Goal: Navigation & Orientation: Find specific page/section

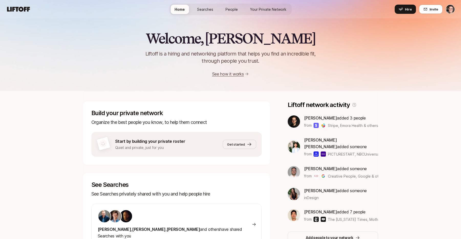
scroll to position [1, 0]
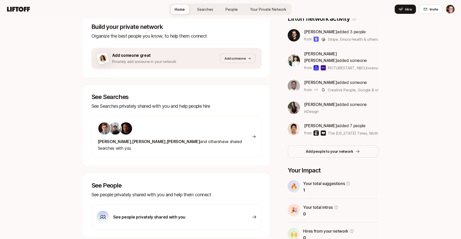
scroll to position [102, 0]
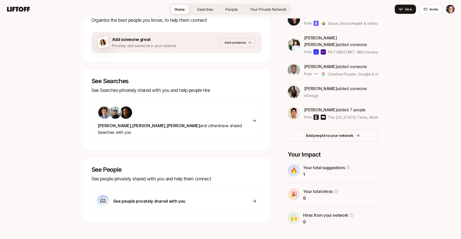
click at [161, 116] on div at bounding box center [175, 112] width 155 height 13
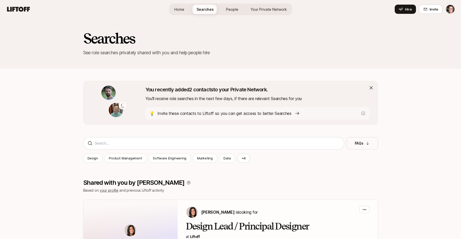
click at [234, 6] on link "People" at bounding box center [232, 9] width 20 height 9
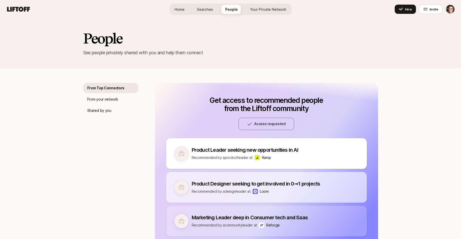
click at [262, 9] on span "Your Private Network" at bounding box center [268, 9] width 36 height 5
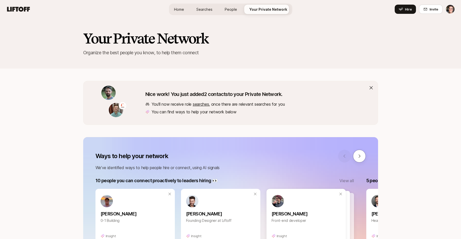
click at [231, 10] on span "People" at bounding box center [231, 9] width 12 height 5
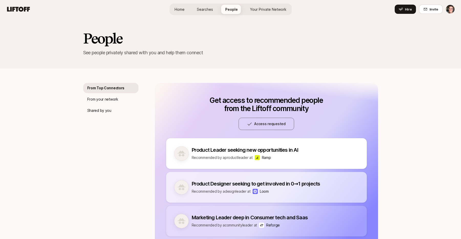
click at [206, 9] on span "Searches" at bounding box center [205, 9] width 16 height 5
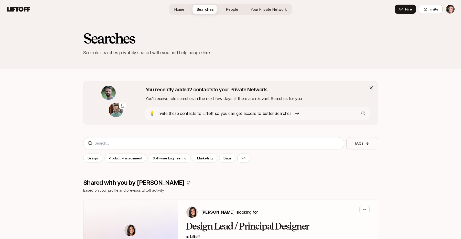
click at [233, 10] on span "People" at bounding box center [232, 9] width 12 height 5
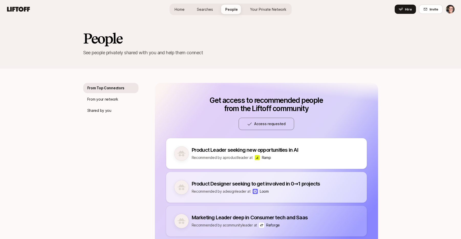
click at [257, 10] on span "Your Private Network" at bounding box center [268, 9] width 36 height 5
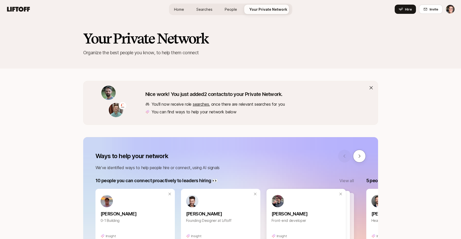
click at [214, 10] on link "Searches" at bounding box center [204, 9] width 24 height 9
